Goal: Information Seeking & Learning: Learn about a topic

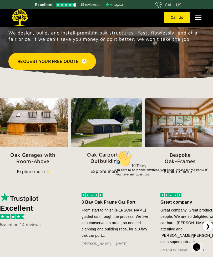
scroll to position [72, 0]
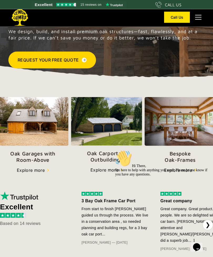
click at [103, 123] on img at bounding box center [106, 121] width 71 height 48
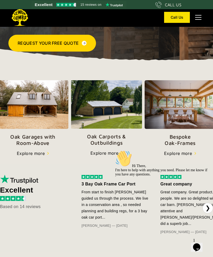
click at [35, 110] on img at bounding box center [32, 104] width 71 height 49
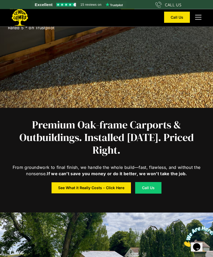
scroll to position [149, 0]
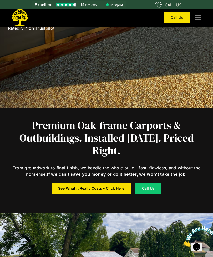
click at [90, 188] on div "See What it Really Costs - Click Here" at bounding box center [91, 189] width 66 height 4
